Goal: Task Accomplishment & Management: Use online tool/utility

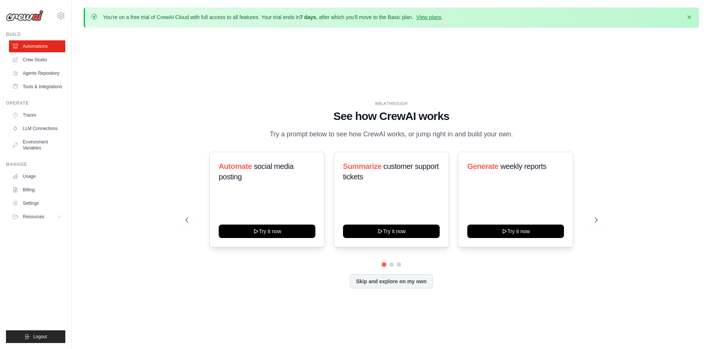
click at [198, 104] on div "WALKTHROUGH" at bounding box center [392, 104] width 412 height 6
click at [389, 130] on p "Try a prompt below to see how CrewAI works, or jump right in and build your own." at bounding box center [391, 134] width 251 height 11
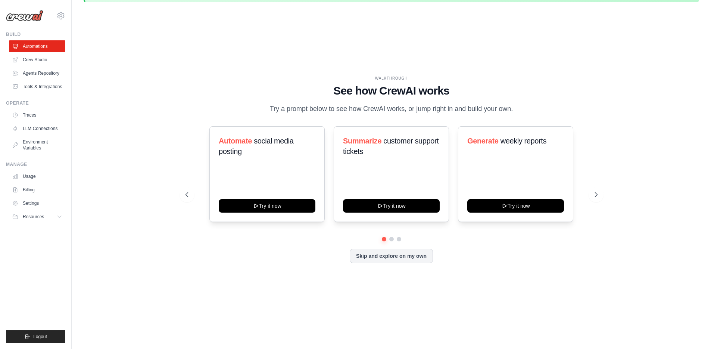
scroll to position [26, 0]
click at [592, 200] on button at bounding box center [596, 194] width 15 height 15
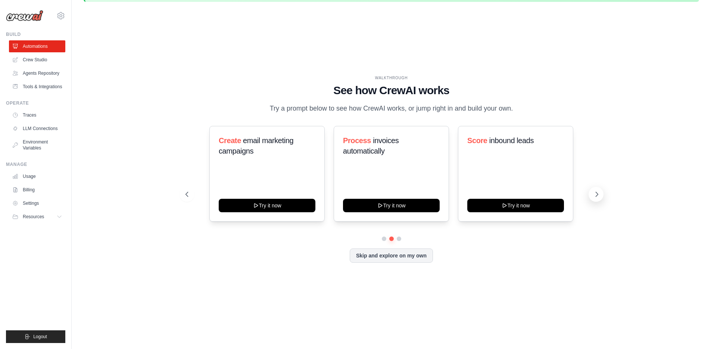
click at [596, 198] on button at bounding box center [596, 194] width 15 height 15
click at [396, 254] on button "Skip and explore on my own" at bounding box center [391, 255] width 83 height 14
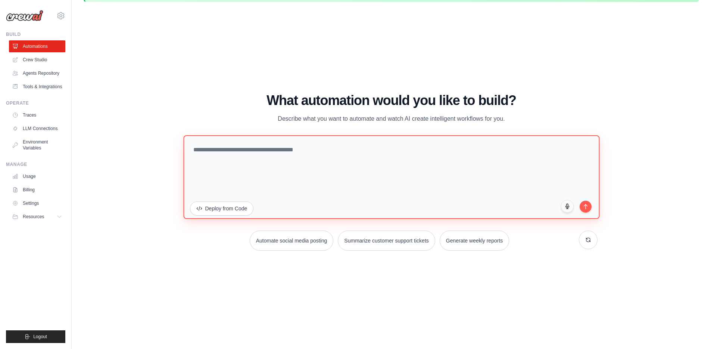
click at [258, 155] on textarea at bounding box center [391, 177] width 416 height 84
click at [363, 163] on textarea "**********" at bounding box center [391, 177] width 416 height 84
type textarea "**********"
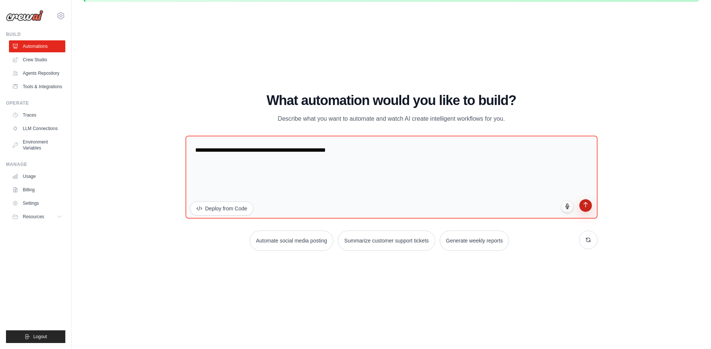
click at [588, 208] on button "submit" at bounding box center [586, 205] width 13 height 13
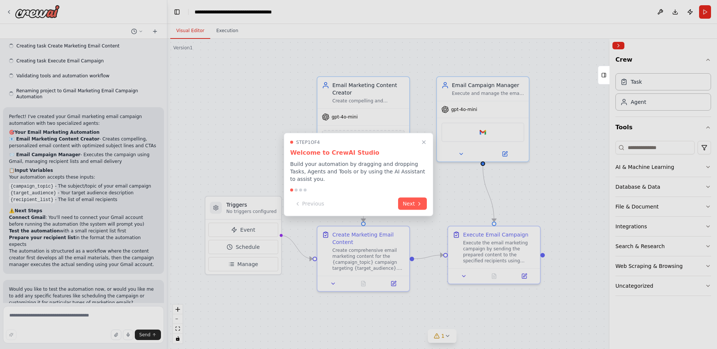
scroll to position [321, 0]
drag, startPoint x: 165, startPoint y: 188, endPoint x: 162, endPoint y: 108, distance: 80.0
click at [162, 108] on div at bounding box center [358, 174] width 717 height 349
click at [162, 105] on div at bounding box center [358, 174] width 717 height 349
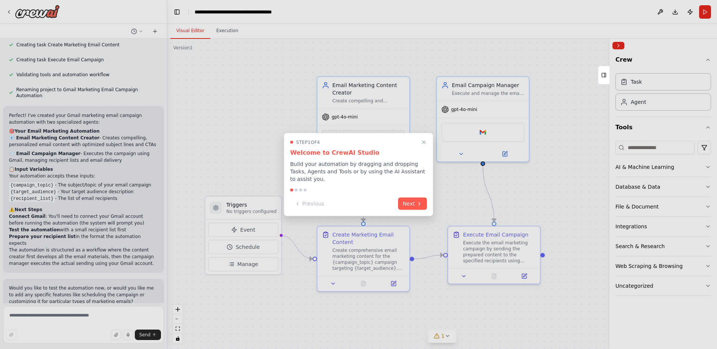
click at [47, 315] on div at bounding box center [358, 174] width 717 height 349
click at [48, 315] on div at bounding box center [358, 174] width 717 height 349
click at [49, 315] on div at bounding box center [358, 174] width 717 height 349
drag, startPoint x: 50, startPoint y: 316, endPoint x: 88, endPoint y: 298, distance: 41.1
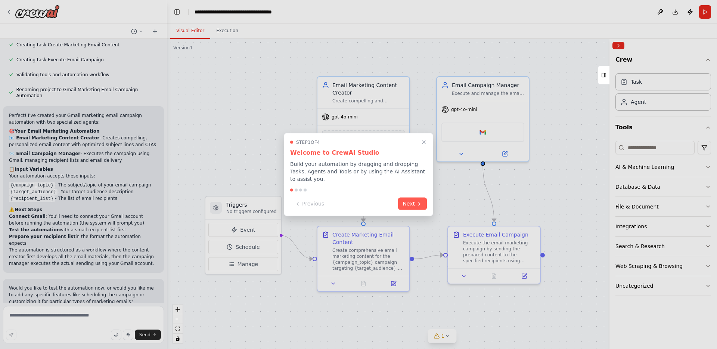
click at [56, 315] on div at bounding box center [358, 174] width 717 height 349
click at [118, 194] on div at bounding box center [358, 174] width 717 height 349
click at [408, 203] on button "Next" at bounding box center [412, 203] width 29 height 12
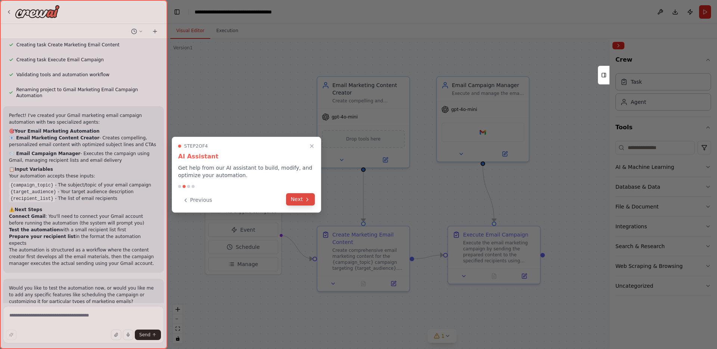
click at [305, 200] on icon at bounding box center [307, 199] width 6 height 6
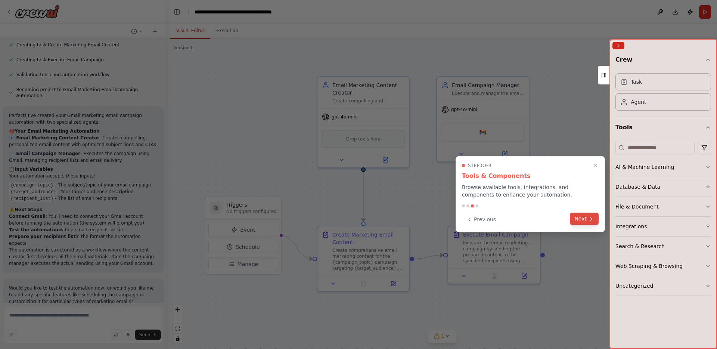
click at [574, 218] on button "Next" at bounding box center [584, 219] width 29 height 12
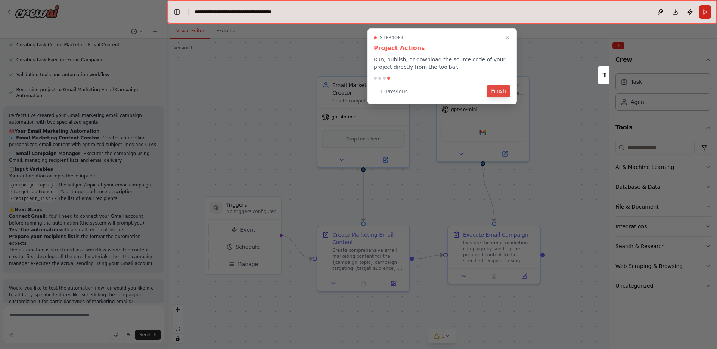
click at [495, 91] on button "Finish" at bounding box center [499, 91] width 24 height 12
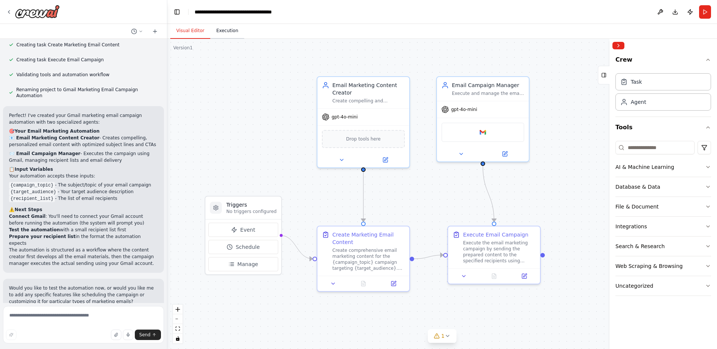
click at [231, 31] on button "Execution" at bounding box center [227, 31] width 34 height 16
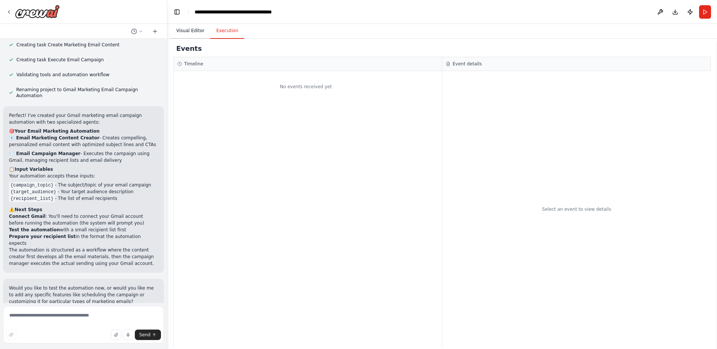
click at [193, 32] on button "Visual Editor" at bounding box center [190, 31] width 40 height 16
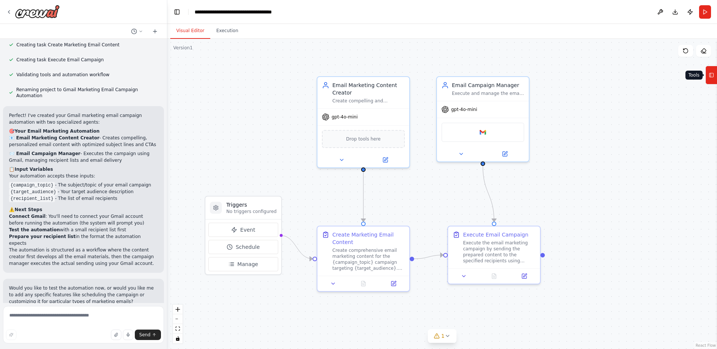
click at [713, 80] on icon at bounding box center [711, 75] width 5 height 12
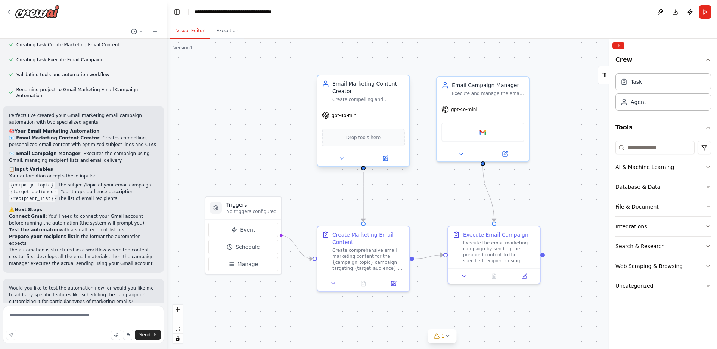
click at [353, 116] on span "gpt-4o-mini" at bounding box center [345, 115] width 26 height 6
click at [645, 103] on div "Agent" at bounding box center [638, 101] width 15 height 7
click at [637, 81] on div "Task" at bounding box center [636, 81] width 11 height 7
click at [640, 104] on div "Agent" at bounding box center [638, 101] width 15 height 7
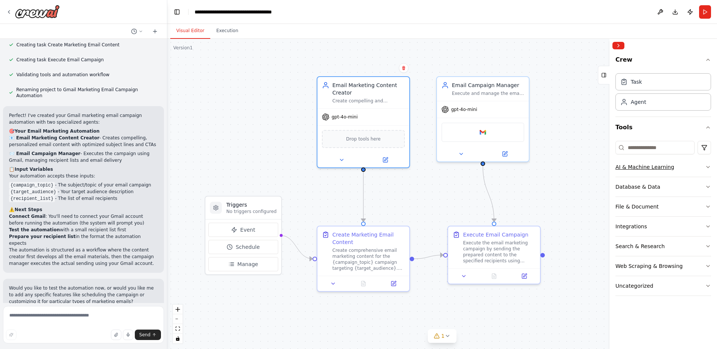
click at [690, 170] on button "AI & Machine Learning" at bounding box center [663, 166] width 96 height 19
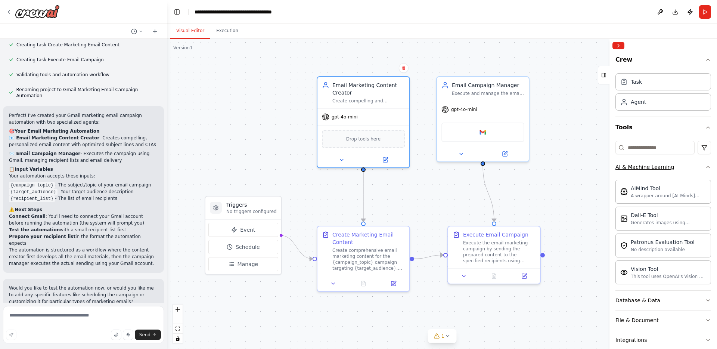
click at [690, 170] on button "AI & Machine Learning" at bounding box center [663, 166] width 96 height 19
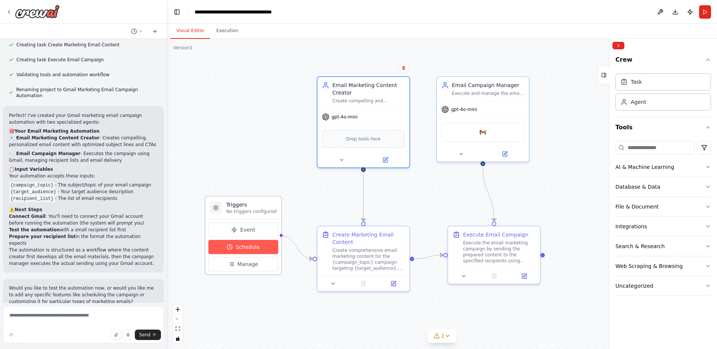
click at [236, 244] on span "Schedule" at bounding box center [248, 246] width 24 height 7
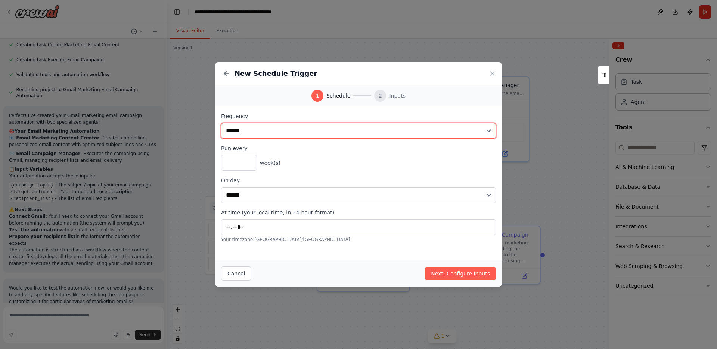
click at [272, 128] on select "**********" at bounding box center [358, 131] width 275 height 16
select select "*****"
click at [221, 123] on select "**********" at bounding box center [358, 131] width 275 height 16
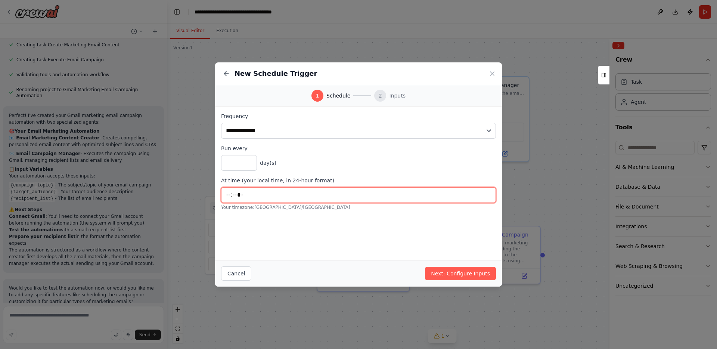
click at [248, 195] on input "*****" at bounding box center [358, 195] width 275 height 16
type input "*****"
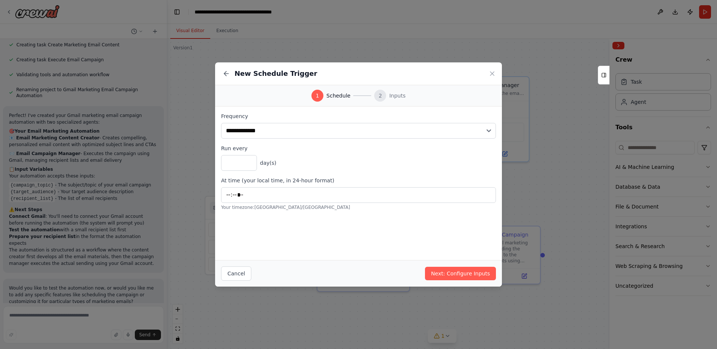
click at [409, 235] on div "**********" at bounding box center [358, 182] width 287 height 153
click at [460, 274] on button "Next: Configure Inputs" at bounding box center [460, 273] width 71 height 13
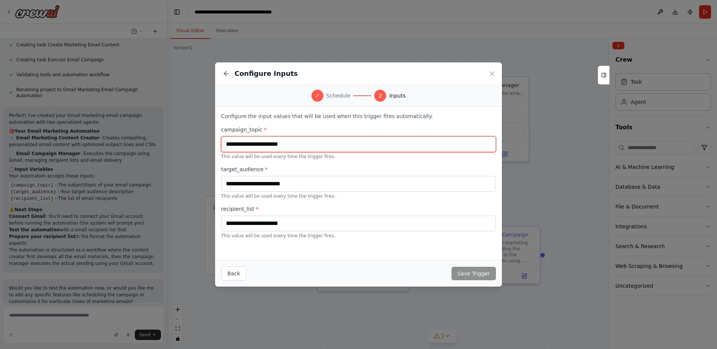
click at [303, 146] on input "text" at bounding box center [358, 144] width 275 height 16
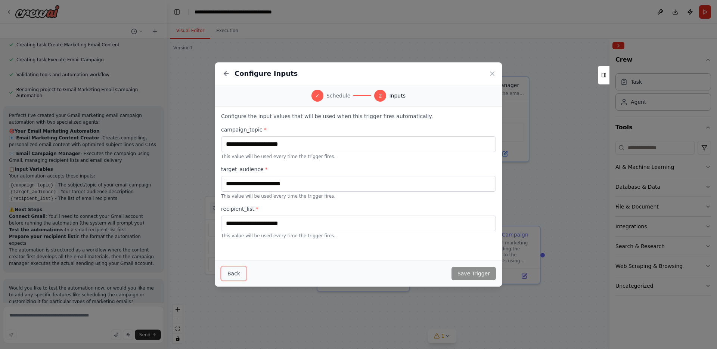
click at [224, 274] on button "Back" at bounding box center [233, 273] width 25 height 14
select select "*****"
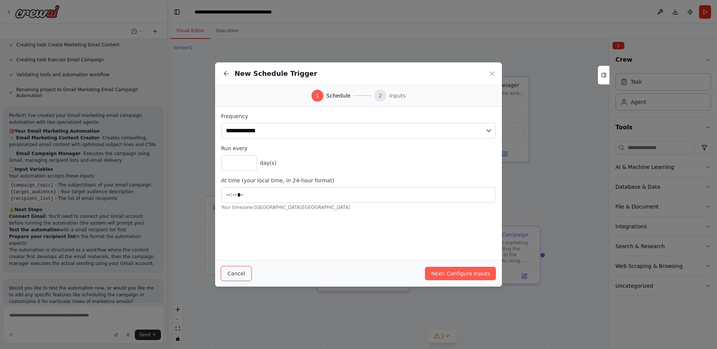
click at [233, 276] on button "Cancel" at bounding box center [236, 273] width 30 height 14
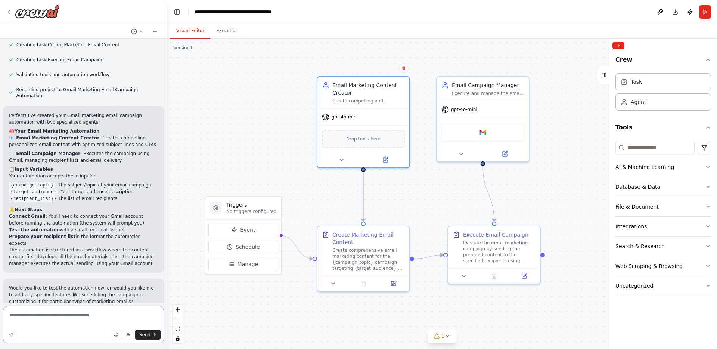
click at [42, 320] on textarea at bounding box center [83, 324] width 161 height 37
type textarea "**********"
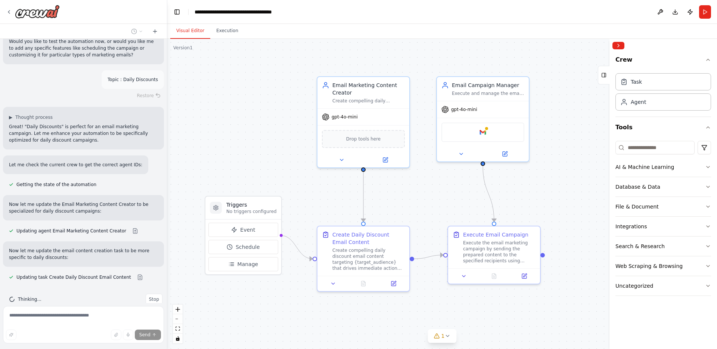
scroll to position [586, 0]
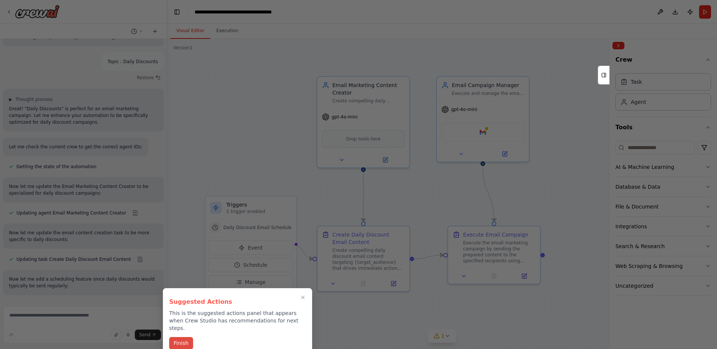
click at [174, 340] on button "Finish" at bounding box center [181, 343] width 24 height 12
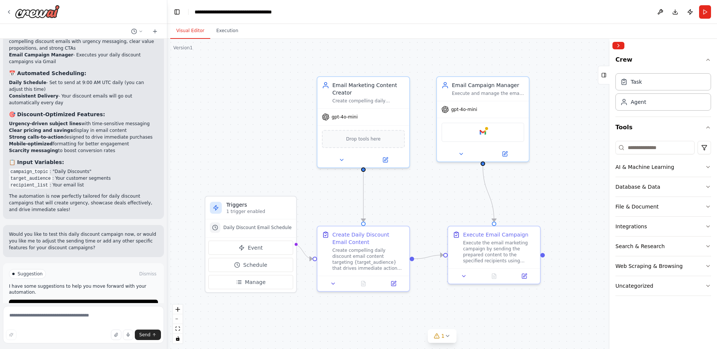
scroll to position [919, 0]
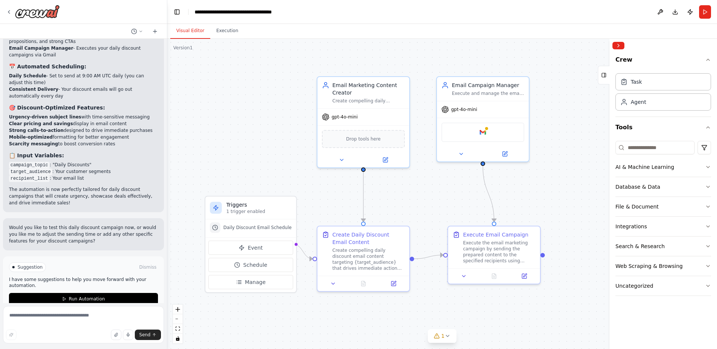
click at [247, 178] on div ".deletable-edge-delete-btn { width: 20px; height: 20px; border: 0px solid #ffff…" at bounding box center [442, 194] width 550 height 310
click at [80, 296] on span "Run Automation" at bounding box center [87, 299] width 36 height 6
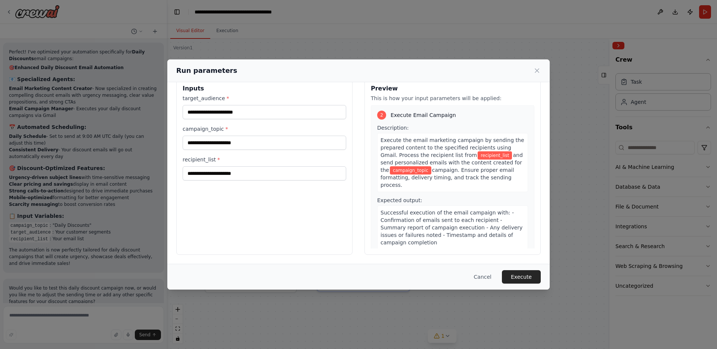
scroll to position [0, 0]
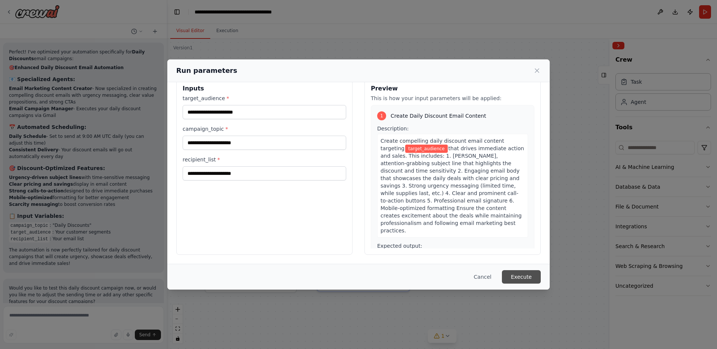
click at [520, 273] on button "Execute" at bounding box center [521, 276] width 39 height 13
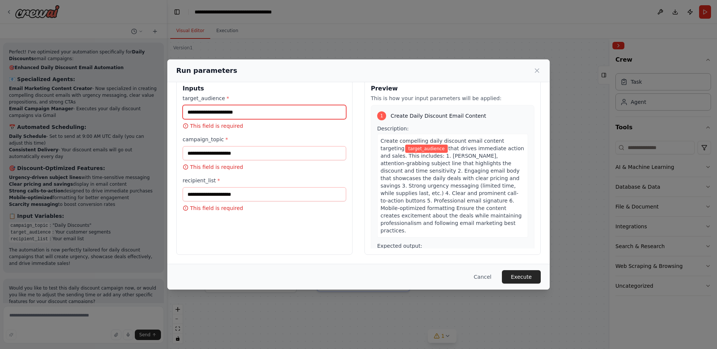
click at [221, 111] on input "target_audience *" at bounding box center [265, 112] width 164 height 14
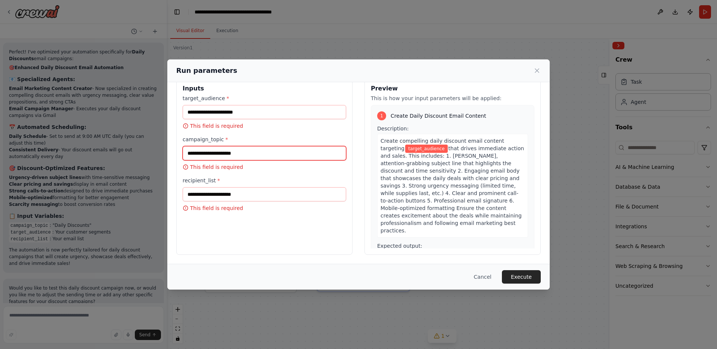
click at [220, 155] on input "campaign_topic *" at bounding box center [265, 153] width 164 height 14
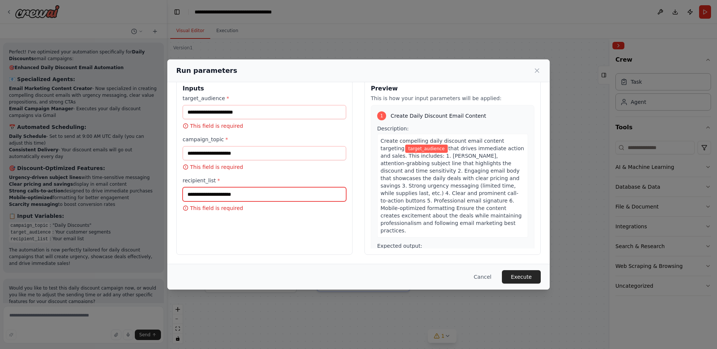
click at [224, 193] on input "recipient_list *" at bounding box center [265, 194] width 164 height 14
click at [203, 113] on input "target_audience *" at bounding box center [265, 112] width 164 height 14
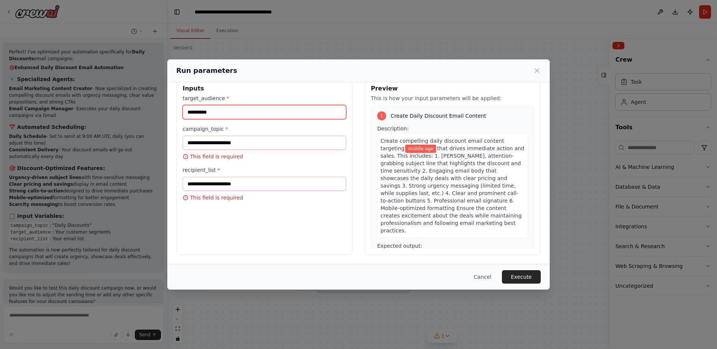
type input "**********"
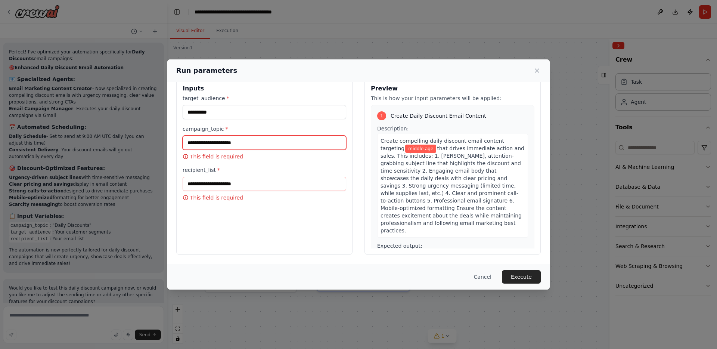
click at [234, 143] on input "campaign_topic *" at bounding box center [265, 143] width 164 height 14
type input "**********"
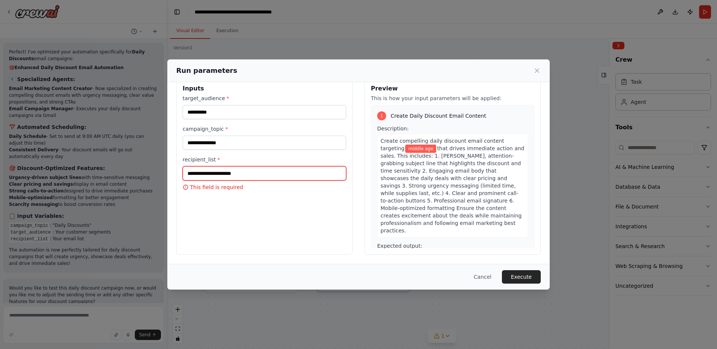
click at [227, 174] on input "recipient_list *" at bounding box center [265, 173] width 164 height 14
type input "**********"
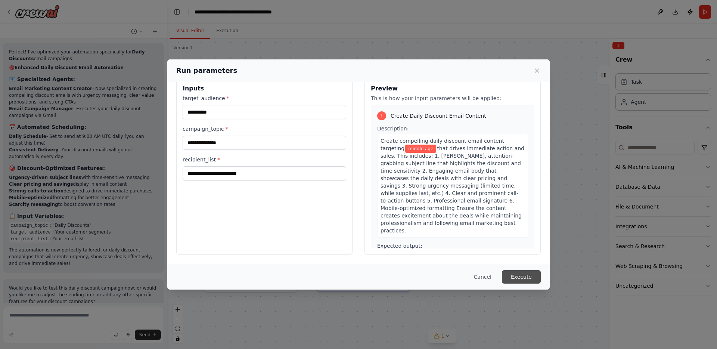
click at [535, 276] on button "Execute" at bounding box center [521, 276] width 39 height 13
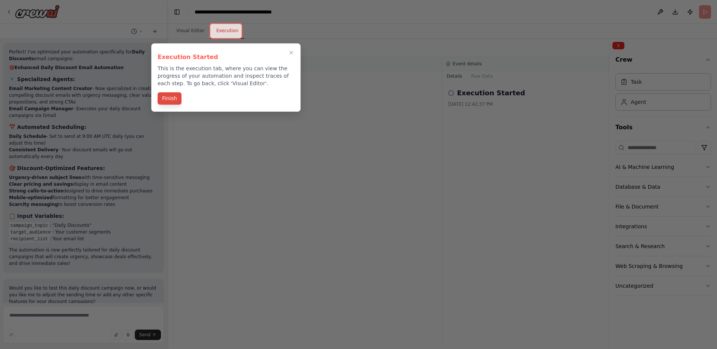
click at [176, 100] on button "Finish" at bounding box center [170, 98] width 24 height 12
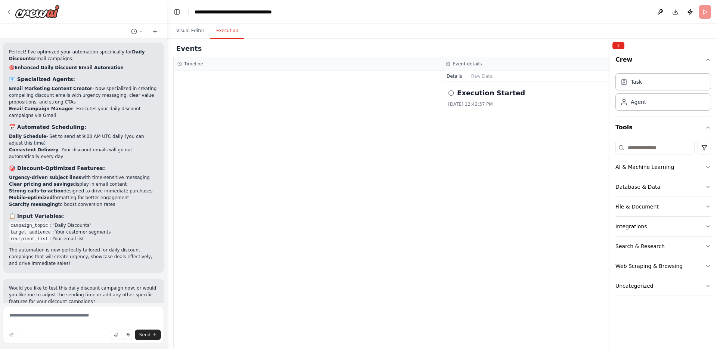
click at [493, 127] on div "Execution Started 10/14/2025, 12:42:37 PM" at bounding box center [576, 215] width 269 height 266
click at [488, 77] on button "Raw Data" at bounding box center [482, 76] width 31 height 10
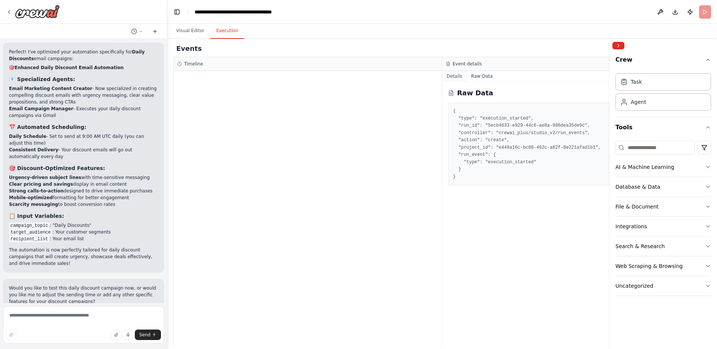
click at [453, 76] on button "Details" at bounding box center [454, 76] width 25 height 10
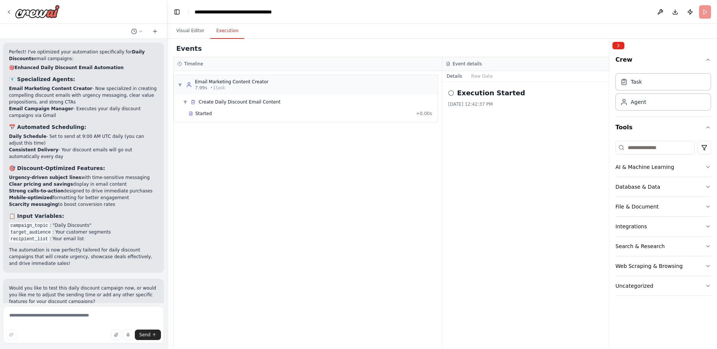
click at [502, 156] on div "Execution Started 10/14/2025, 12:42:37 PM" at bounding box center [576, 215] width 269 height 266
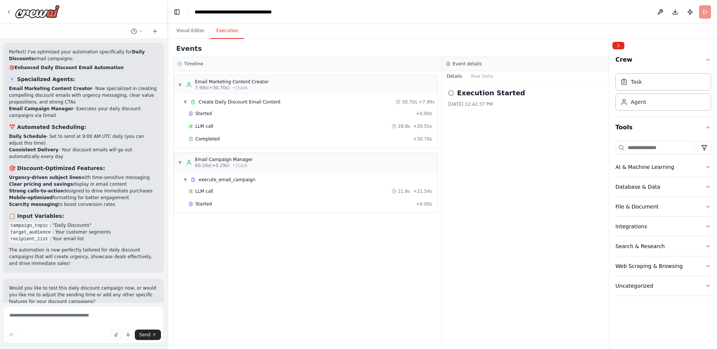
scroll to position [919, 0]
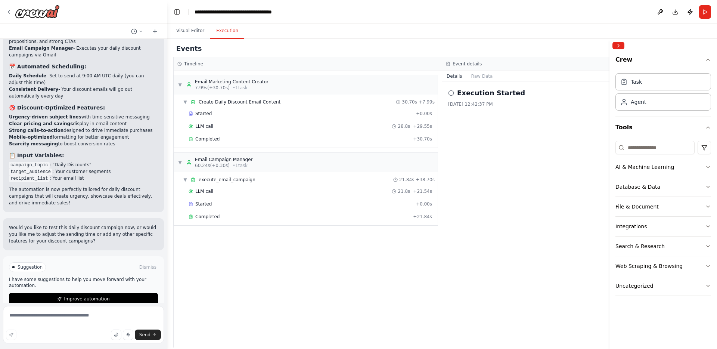
click at [246, 265] on div "▼ Email Marketing Content Creator 7.99s (+30.70s) • 1 task ▼ Create Daily Disco…" at bounding box center [308, 209] width 268 height 276
click at [266, 252] on div "▼ Email Marketing Content Creator 7.99s (+30.70s) • 1 task ▼ Create Daily Disco…" at bounding box center [308, 209] width 268 height 276
click at [479, 78] on button "Raw Data" at bounding box center [482, 76] width 31 height 10
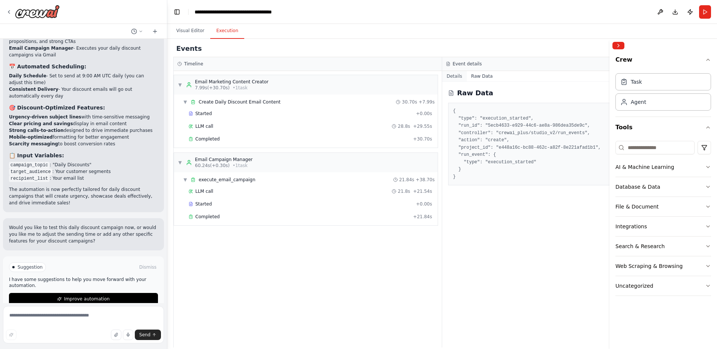
click at [449, 74] on button "Details" at bounding box center [454, 76] width 25 height 10
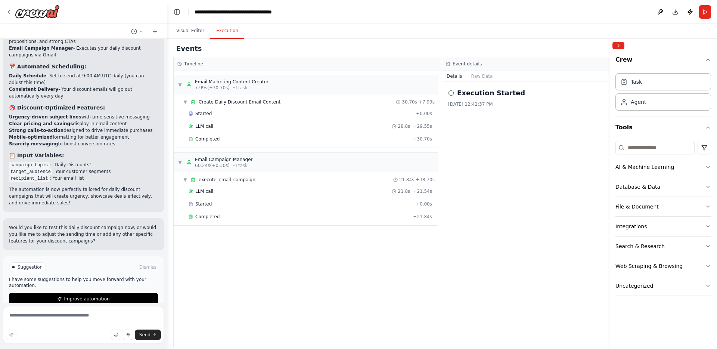
click at [355, 276] on div "▼ Email Marketing Content Creator 7.99s (+30.70s) • 1 task ▼ Create Daily Disco…" at bounding box center [308, 209] width 268 height 276
